Goal: Check status: Check status

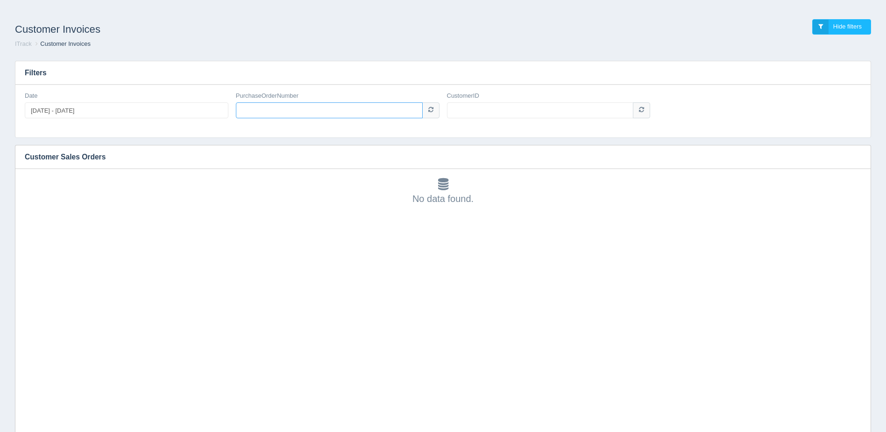
paste input "EE31076"
type input "EE31076"
click at [495, 108] on input "CustomerID" at bounding box center [540, 110] width 187 height 16
type input "1005977"
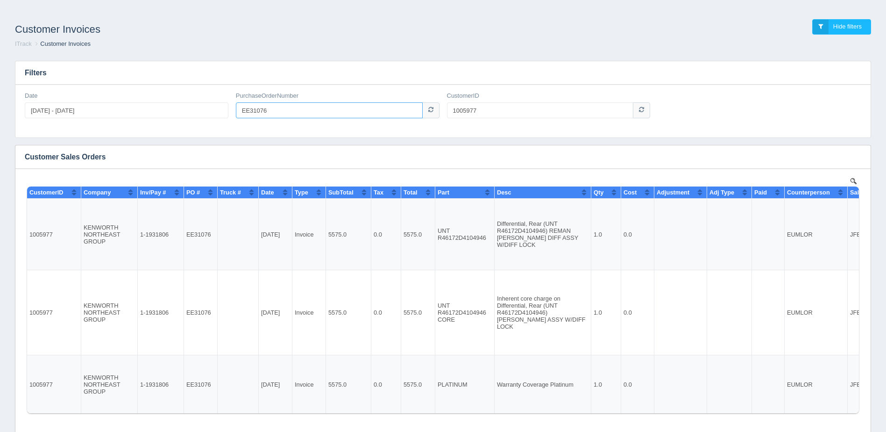
drag, startPoint x: 289, startPoint y: 110, endPoint x: 205, endPoint y: 117, distance: 84.4
click at [205, 117] on div "Date [DATE] - [DATE] PurchaseOrderNumber EE31076 CustomerID 1005977" at bounding box center [443, 109] width 844 height 34
paste input "P105047819"
type input "P105047819"
drag, startPoint x: 512, startPoint y: 113, endPoint x: 367, endPoint y: 129, distance: 146.1
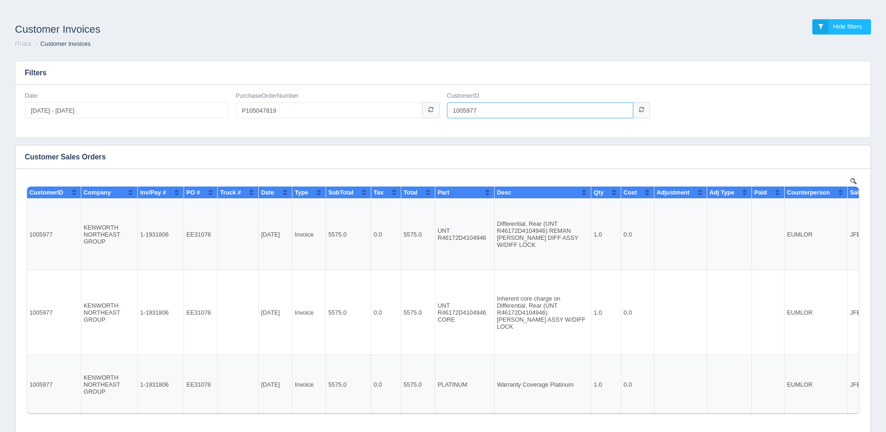
click at [367, 129] on div "Date [DATE] - [DATE] PurchaseOrderNumber P105047819 CustomerID 1005977" at bounding box center [442, 111] width 855 height 53
type input "1006671"
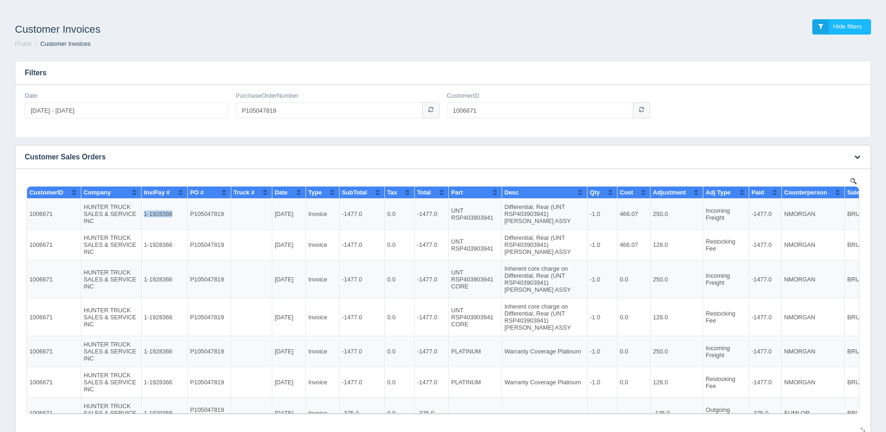
drag, startPoint x: 171, startPoint y: 213, endPoint x: 144, endPoint y: 213, distance: 27.1
click at [144, 213] on td "1-1928366" at bounding box center [164, 213] width 46 height 31
copy td "1-1928366"
